Goal: Transaction & Acquisition: Download file/media

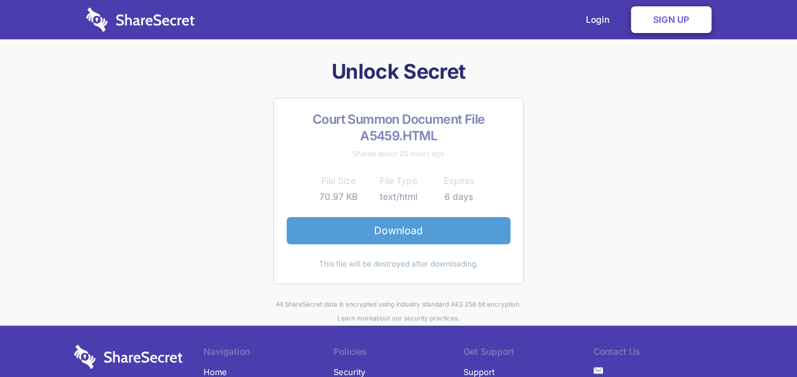
click at [433, 225] on link "Download" at bounding box center [399, 230] width 224 height 27
click at [488, 218] on link "Download" at bounding box center [399, 230] width 224 height 27
click at [425, 231] on link "Download" at bounding box center [399, 230] width 224 height 27
click at [404, 228] on link "Download" at bounding box center [399, 230] width 224 height 27
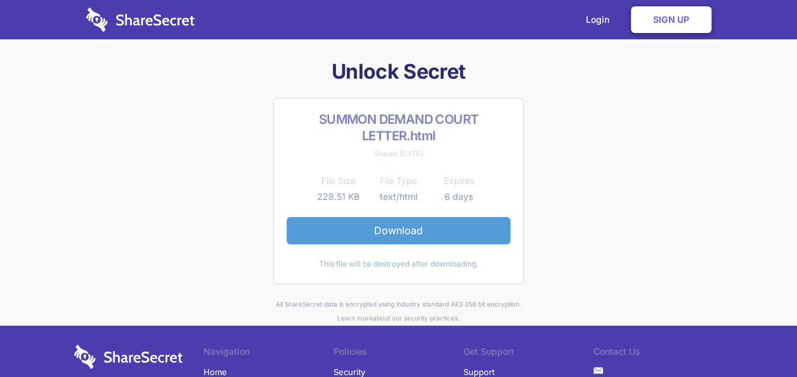
click at [404, 228] on link "Download" at bounding box center [399, 230] width 224 height 27
